Goal: Information Seeking & Learning: Find specific page/section

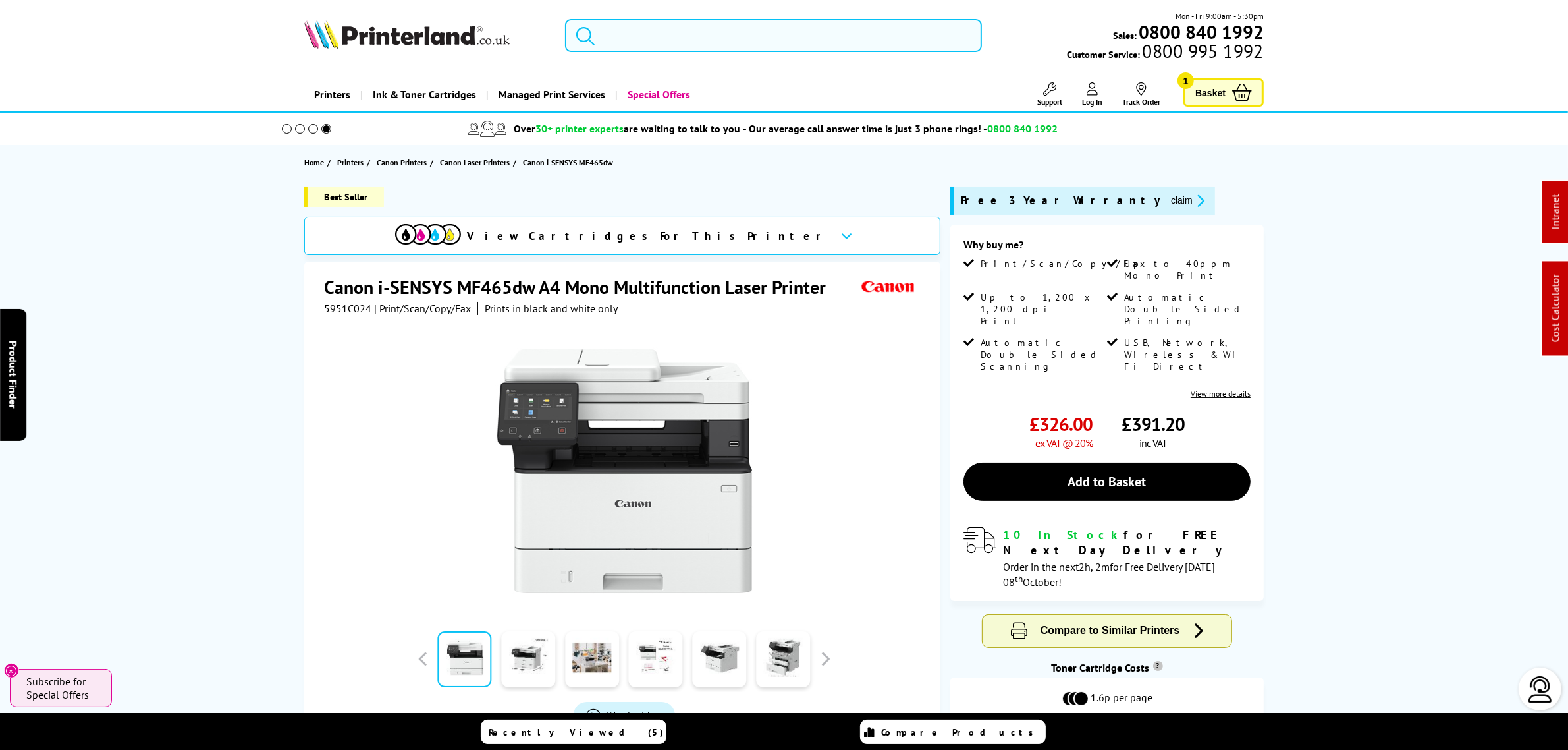
click at [630, 27] on input "search" at bounding box center [773, 35] width 416 height 33
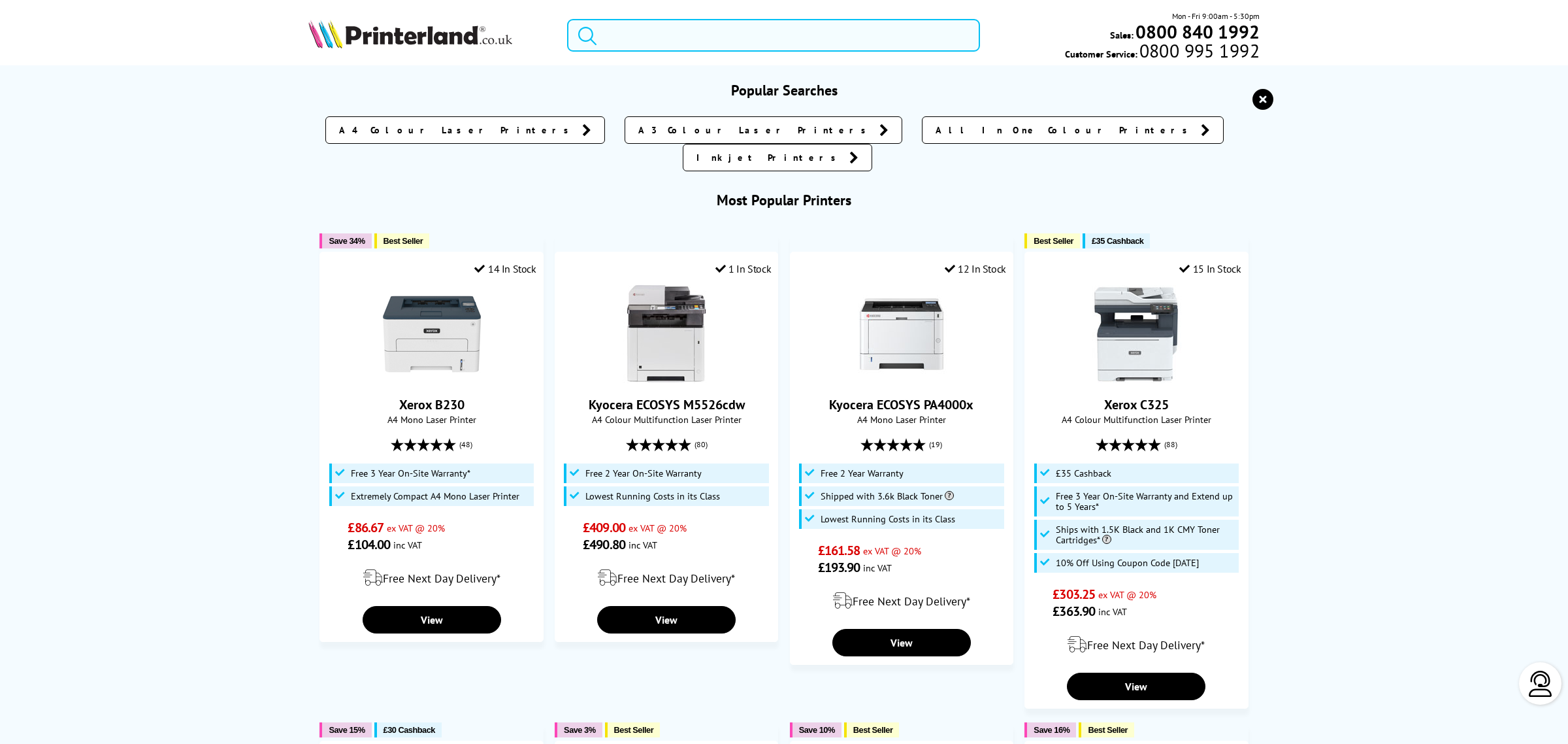
click at [625, 27] on input "search" at bounding box center [773, 35] width 413 height 32
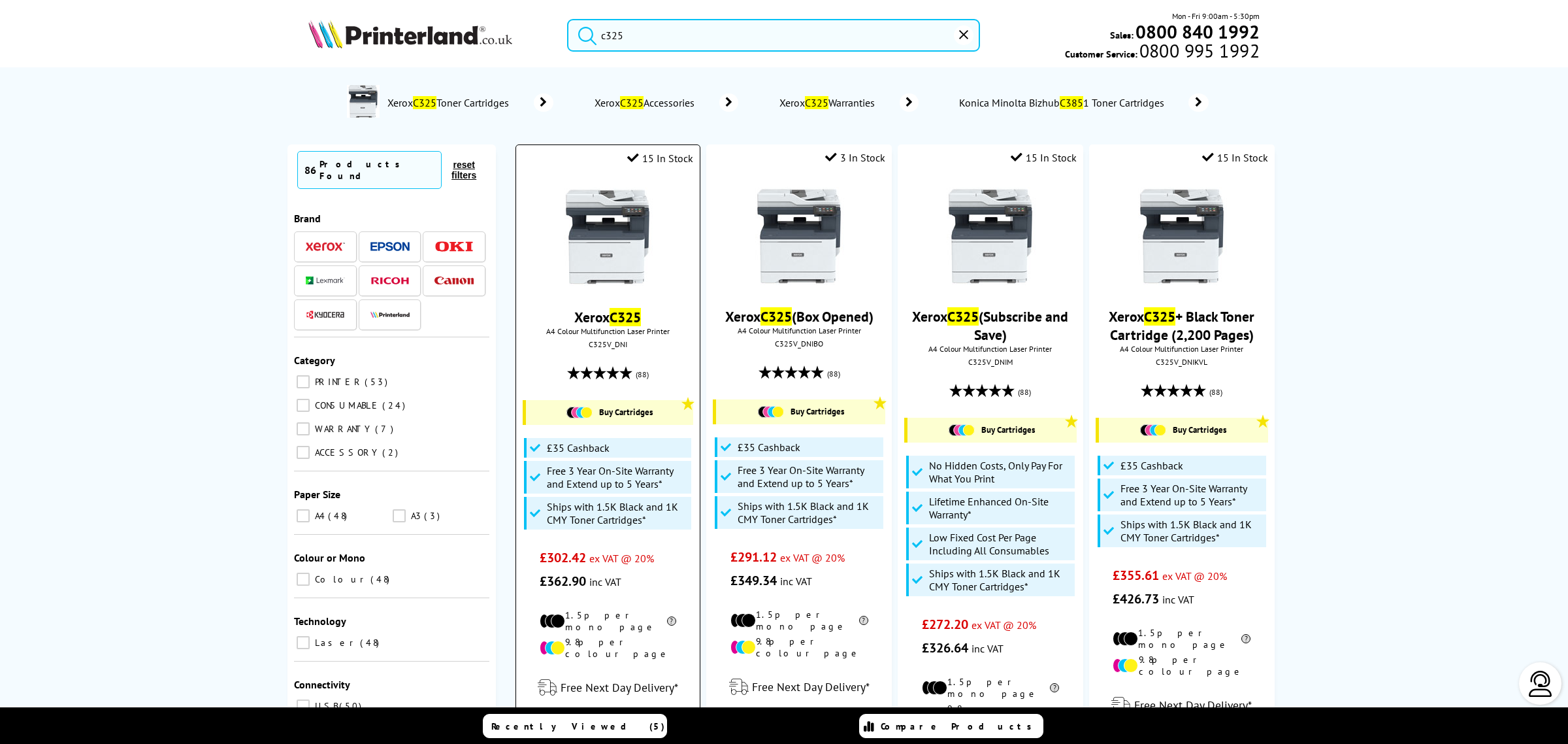
type input "c325"
click at [616, 201] on img at bounding box center [608, 237] width 98 height 98
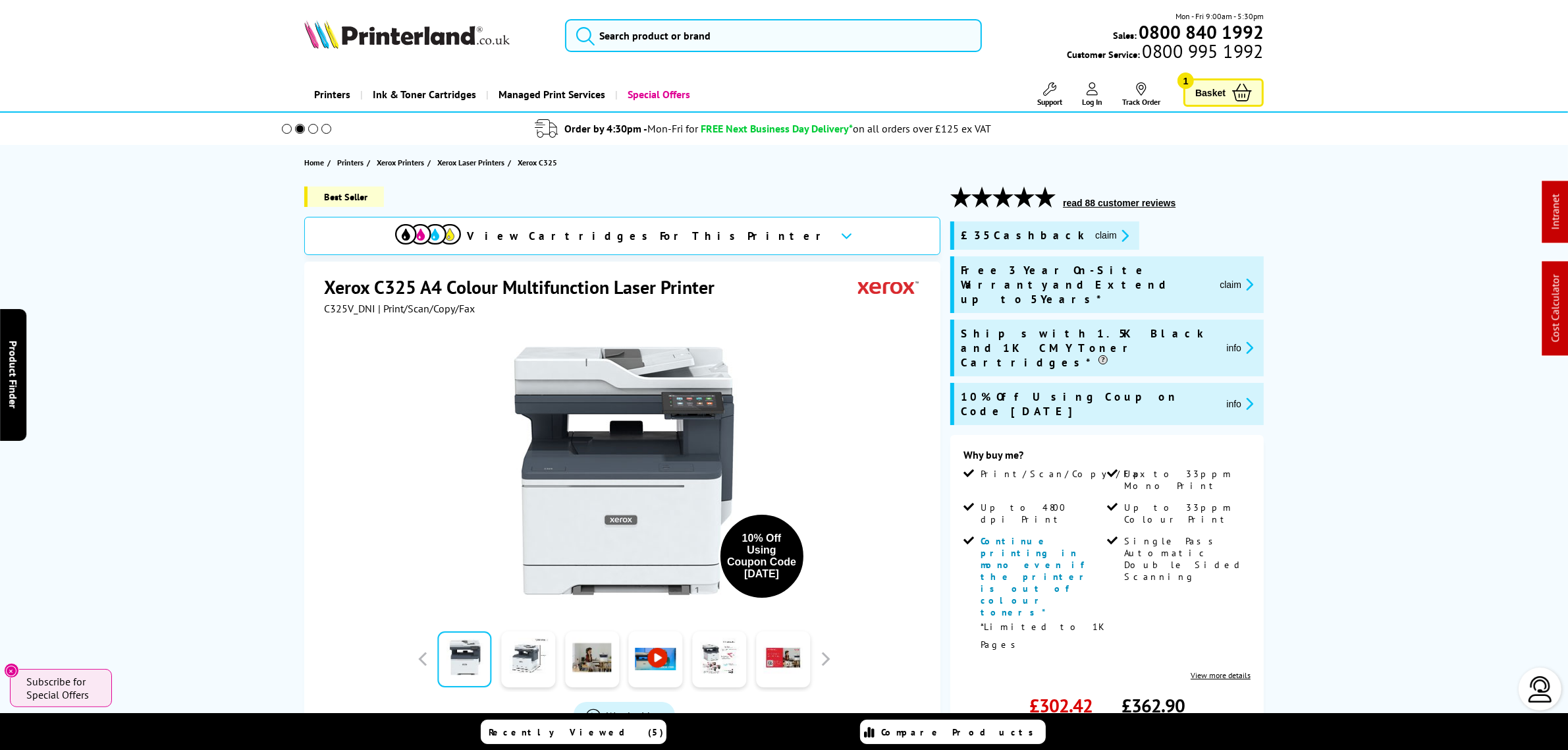
click at [394, 40] on img at bounding box center [407, 34] width 205 height 29
